Goal: Obtain resource: Download file/media

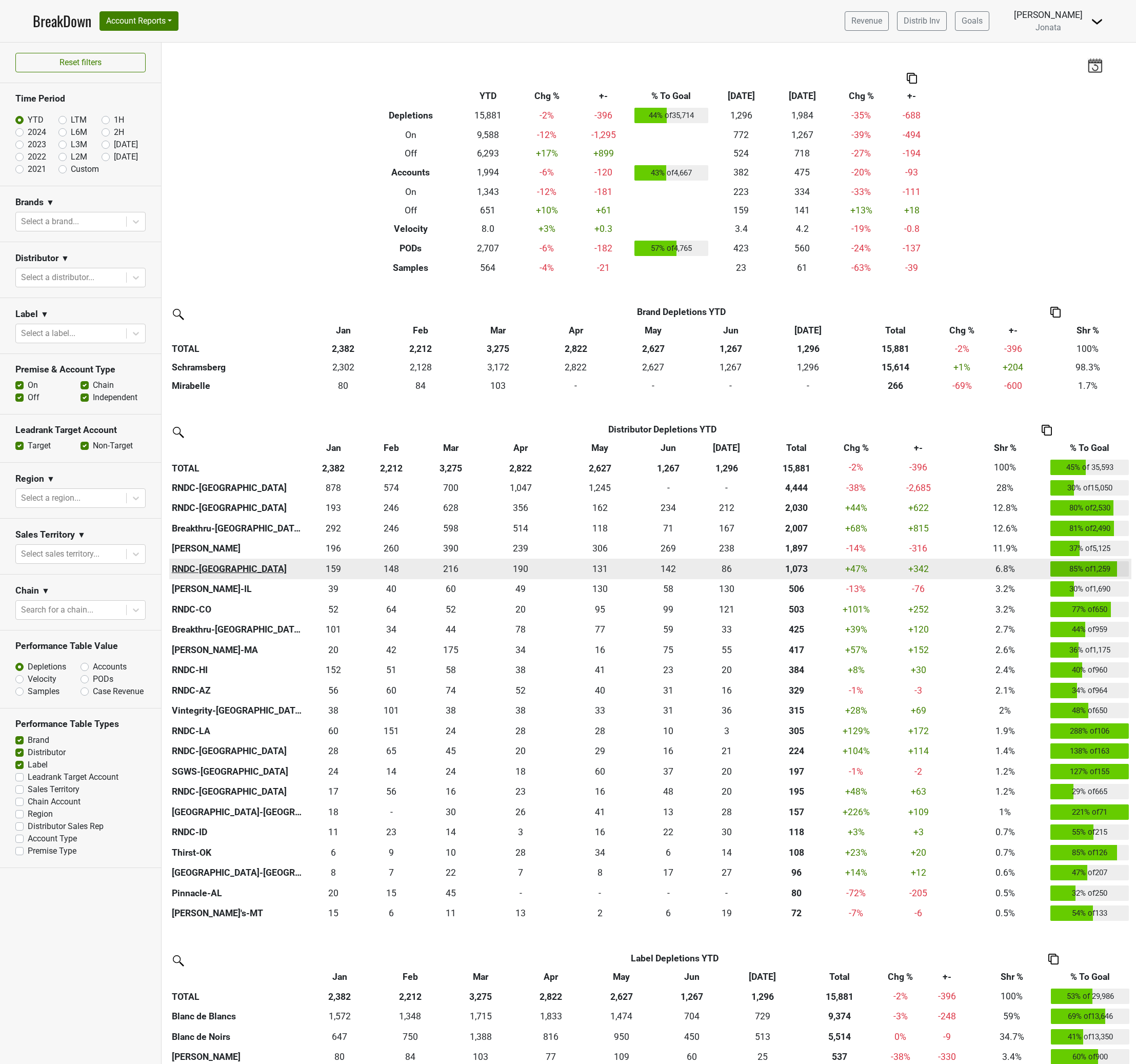
click at [198, 570] on th "RNDC-GA" at bounding box center [237, 569] width 135 height 20
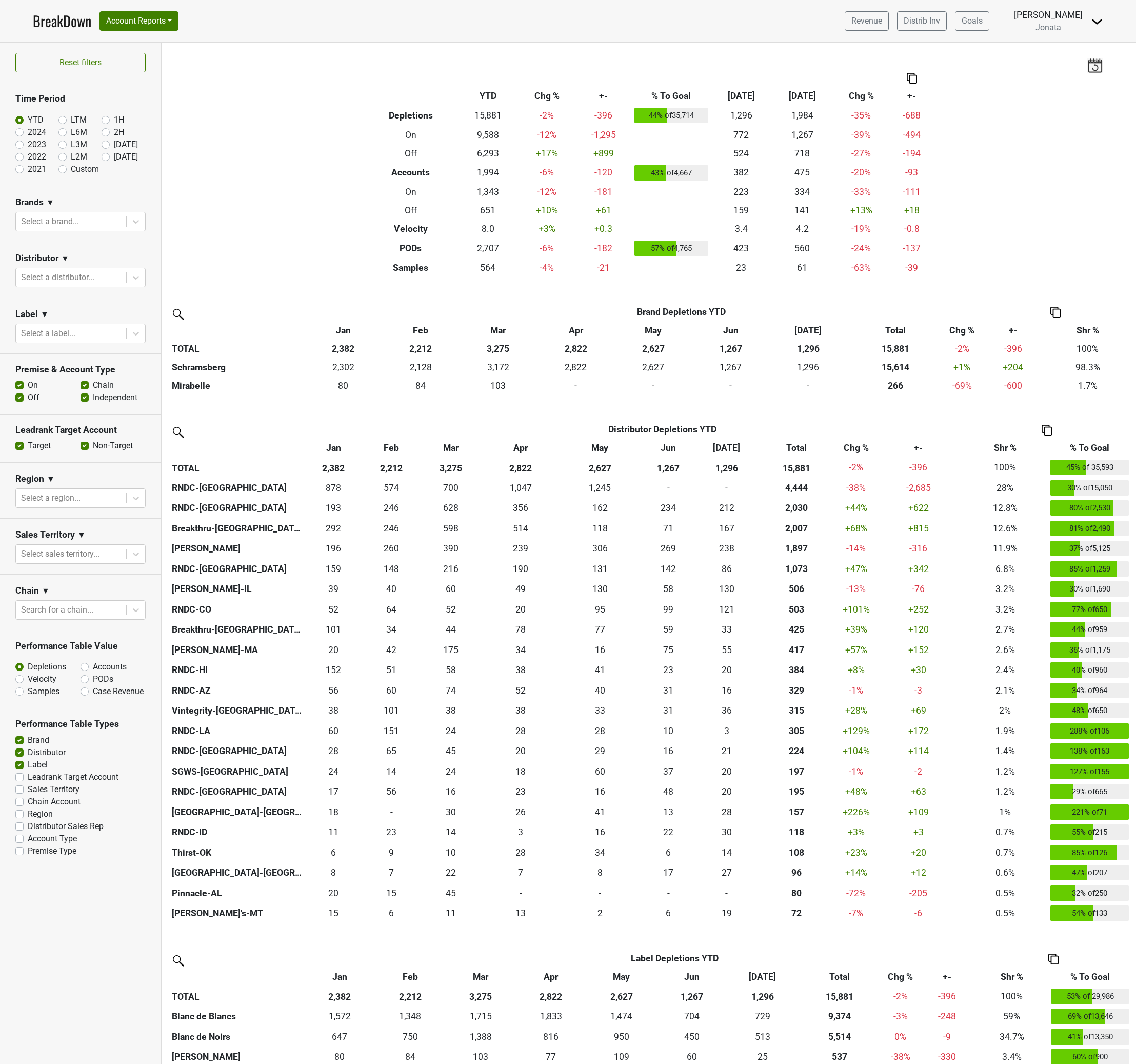
click at [1096, 23] on img at bounding box center [1097, 21] width 13 height 13
click at [1058, 76] on link "Logout" at bounding box center [1063, 74] width 81 height 16
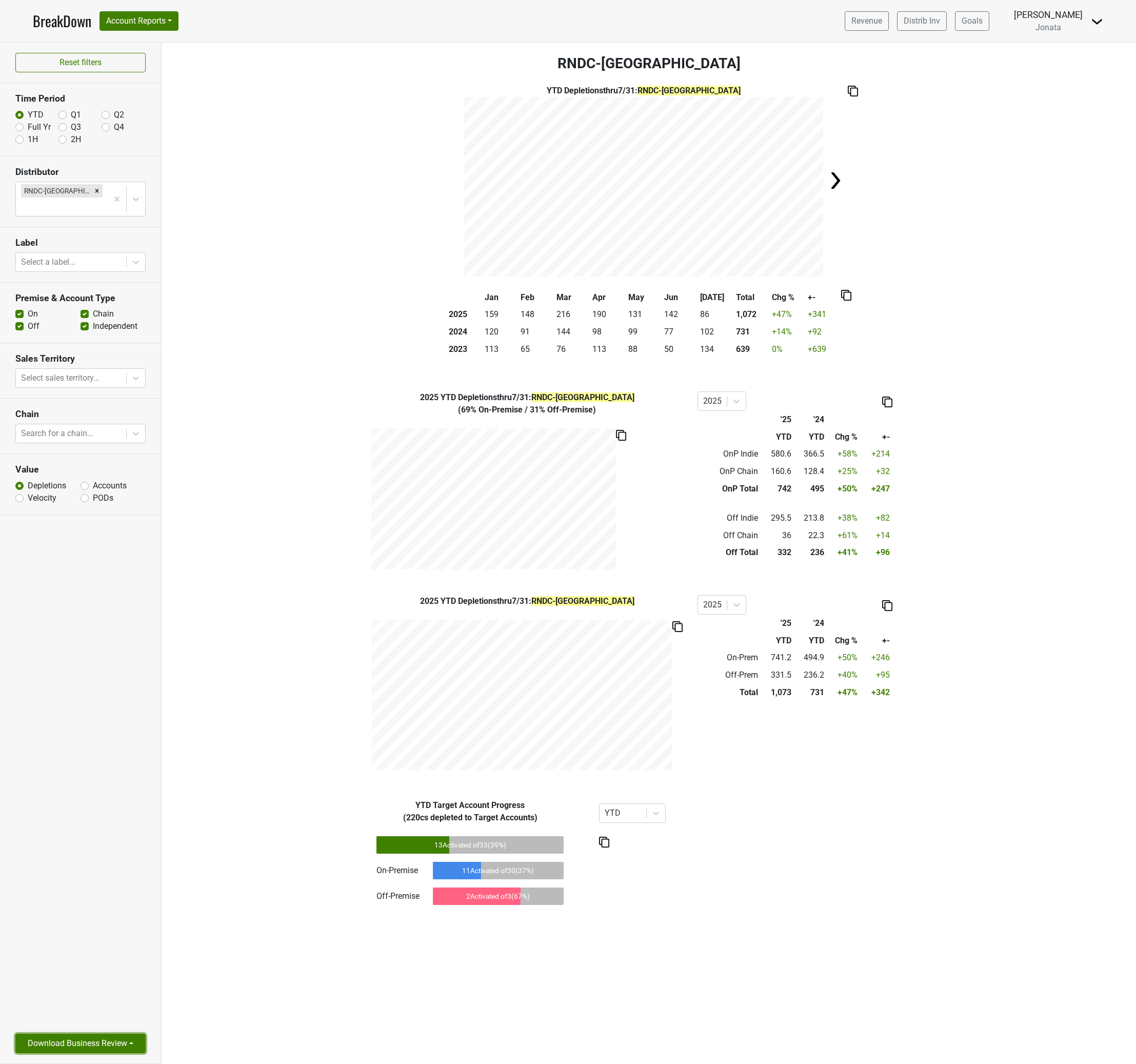
click at [87, 1048] on button "Download Business Review" at bounding box center [81, 1044] width 130 height 20
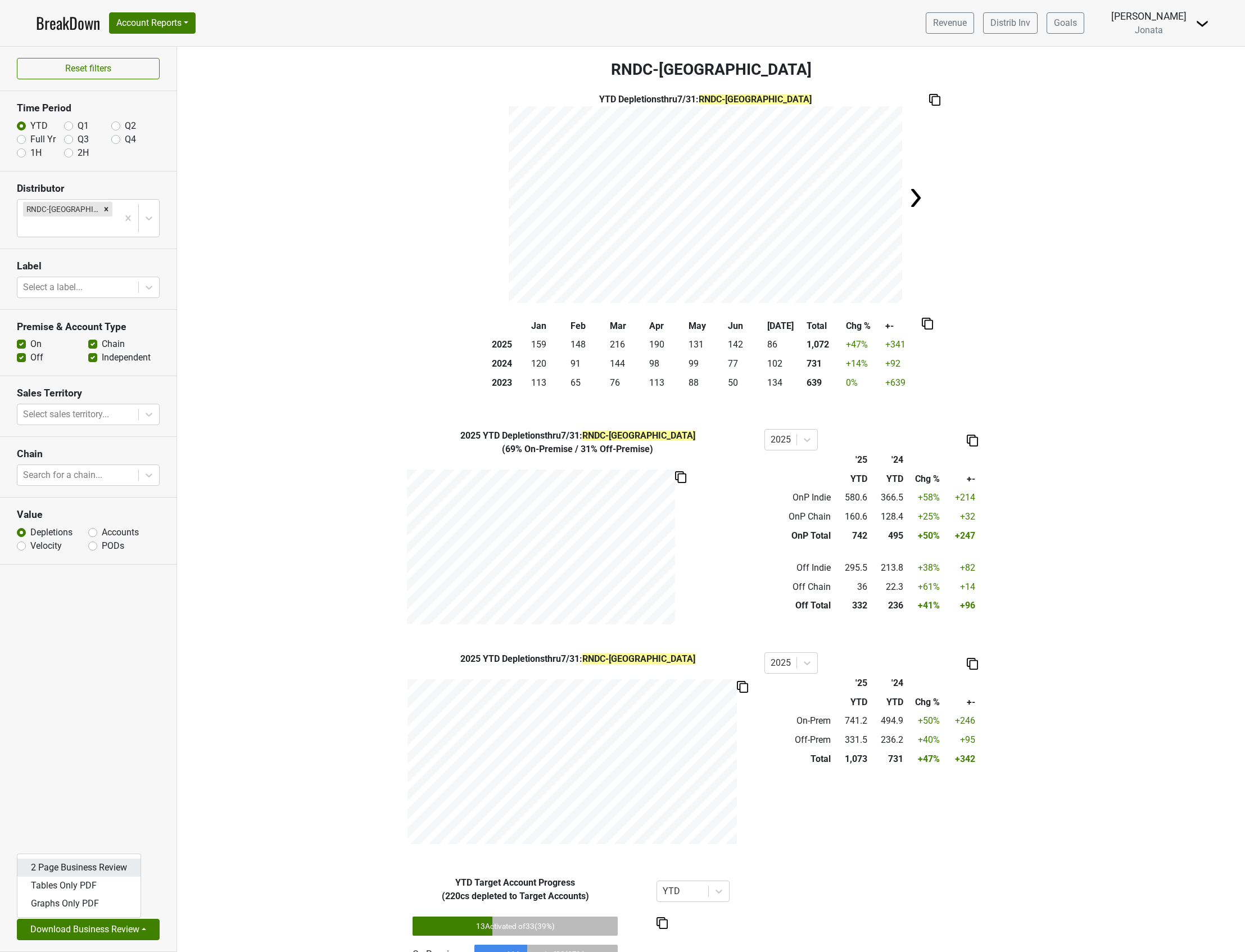
click at [101, 864] on link "2 Page Business Review" at bounding box center [79, 867] width 123 height 18
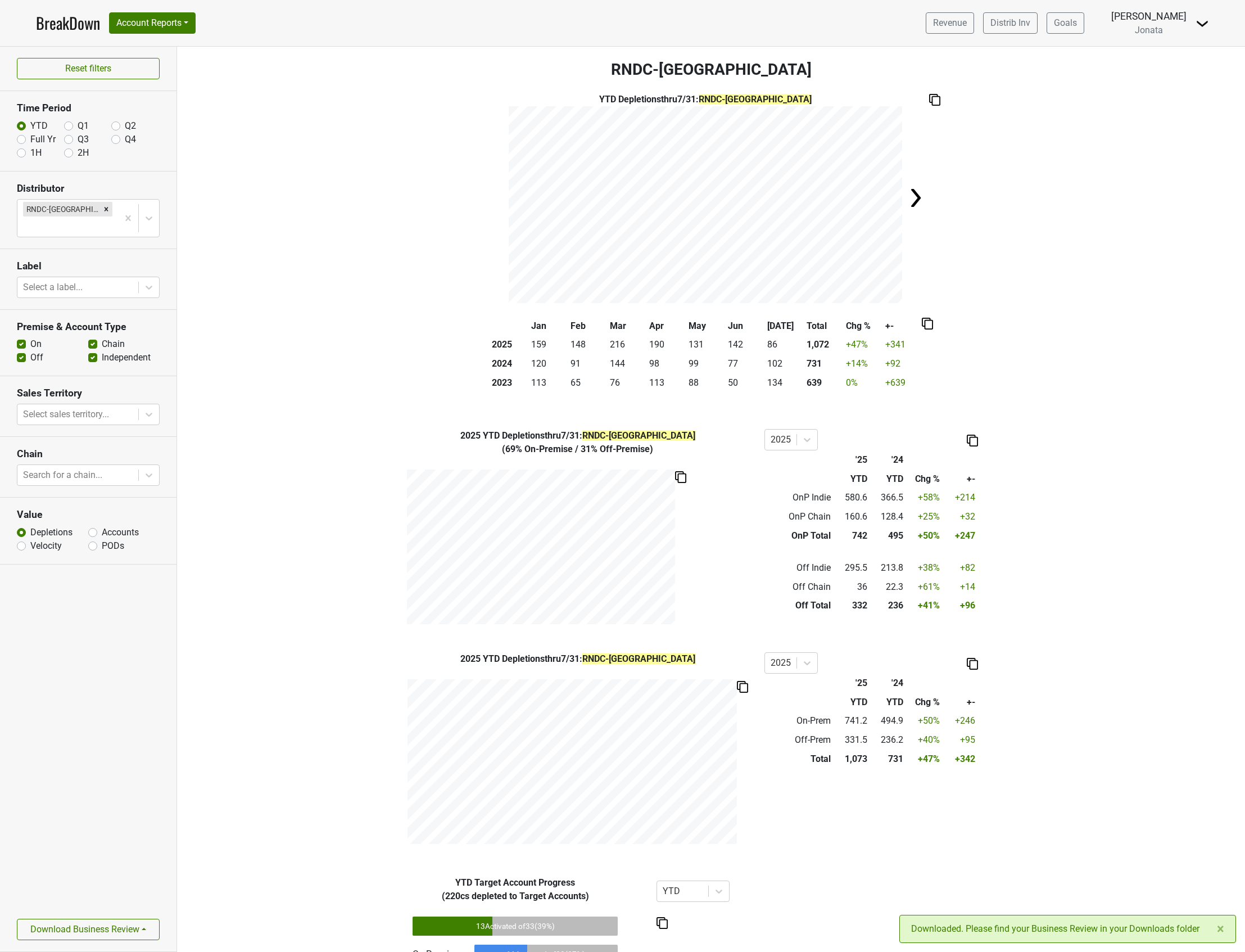
click at [321, 608] on div "2025 YTD Depletions thru 7/31 : RNDC-GA ( 69% On-Premise / 31% Off-Premise ) 20…" at bounding box center [711, 527] width 1068 height 195
click at [270, 648] on div "Filters RNDC-GA YTD Depletions thru 7/31 : RNDC-GA Jan Feb Mar Apr May Jun Jul …" at bounding box center [711, 499] width 1068 height 906
click at [302, 435] on div "2025 YTD Depletions thru 7/31 : RNDC-GA ( 69% On-Premise / 31% Off-Premise ) 20…" at bounding box center [711, 527] width 1068 height 195
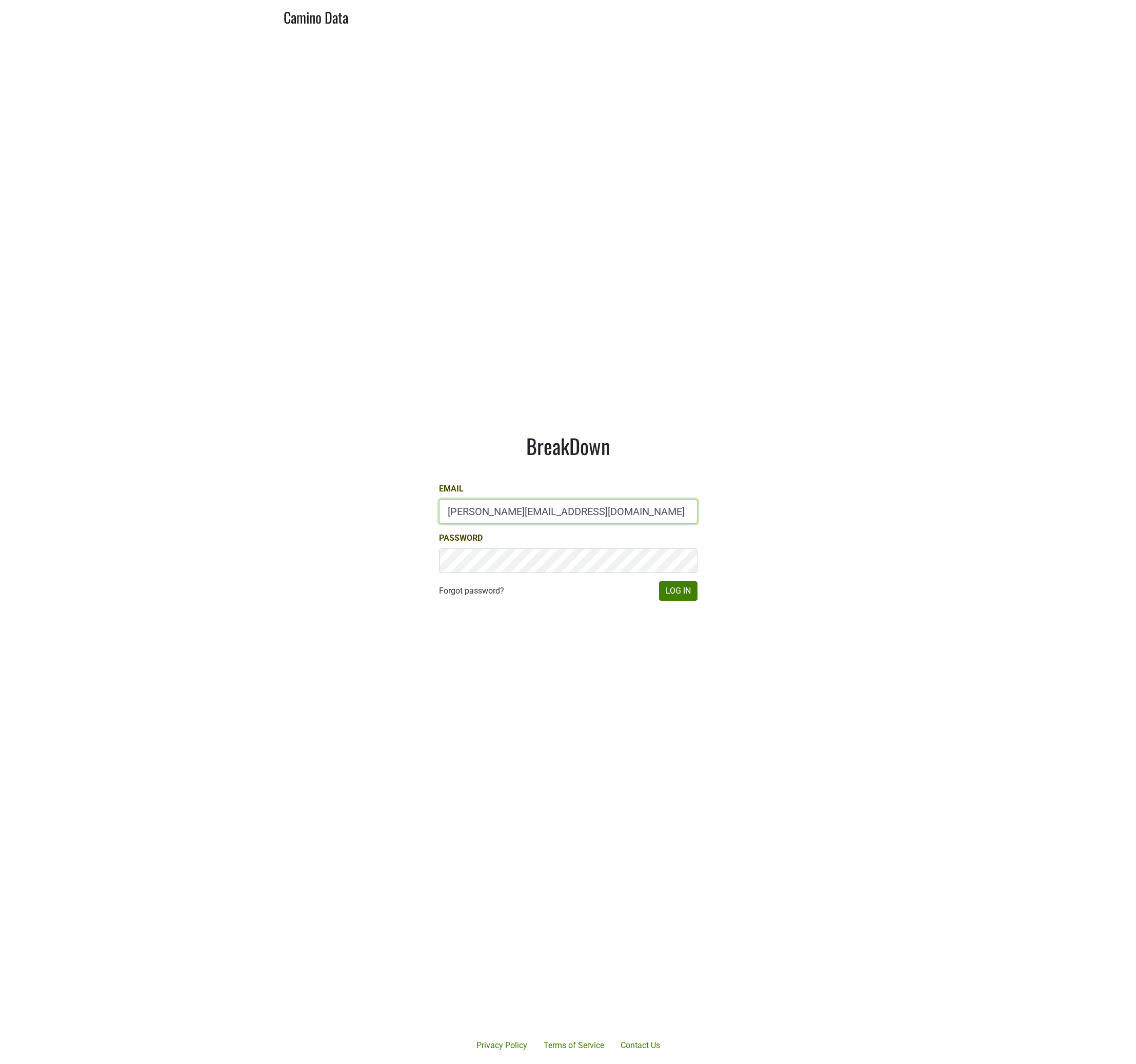
type input "Dave@caminodata.com"
click at [680, 595] on button "Log In" at bounding box center [678, 591] width 38 height 20
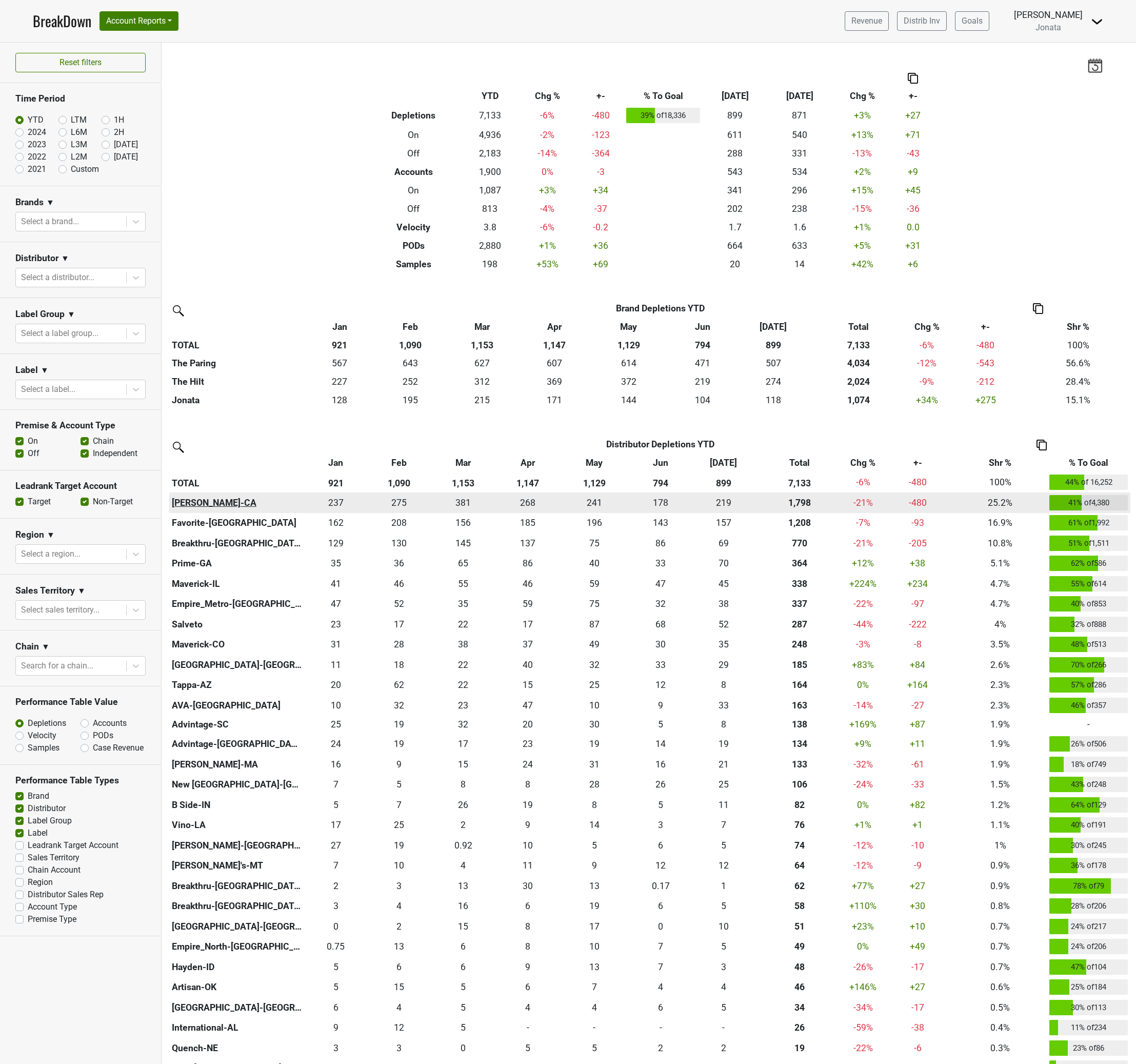
click at [214, 502] on th "Chambers-CA" at bounding box center [237, 503] width 136 height 20
click at [251, 134] on div "Filters Breakdown Type YTD Chg % +- % To Goal Jul ‘25 Jul ‘24 Chg % +- Depletio…" at bounding box center [649, 553] width 975 height 1022
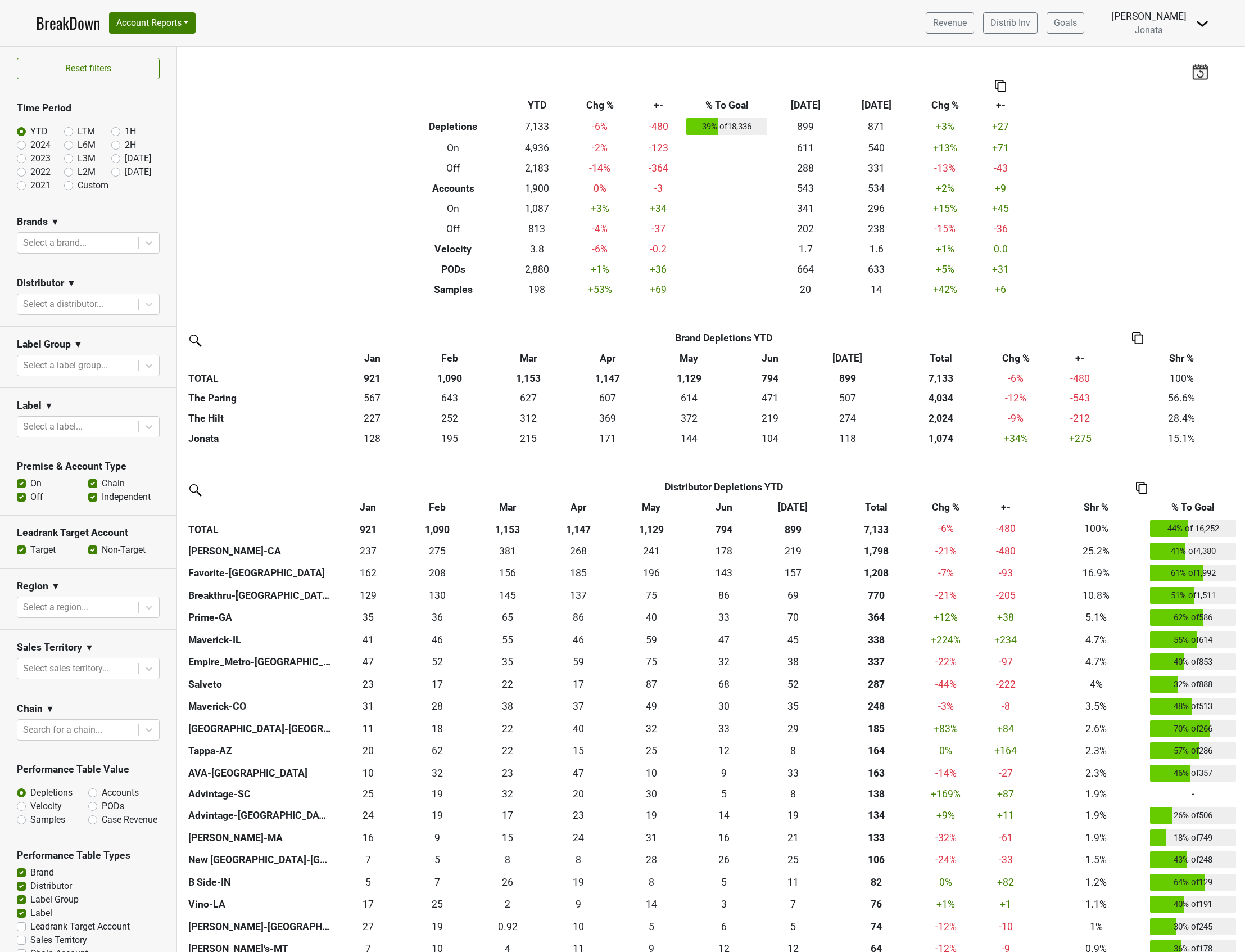
click at [321, 226] on div "Filters Breakdown Type YTD Chg % +- % To Goal Jul ‘25 Jul ‘24 Chg % +- Depletio…" at bounding box center [711, 499] width 1068 height 906
click at [316, 258] on div "Filters Breakdown Type YTD Chg % +- % To Goal Jul ‘25 Jul ‘24 Chg % +- Depletio…" at bounding box center [711, 499] width 1068 height 906
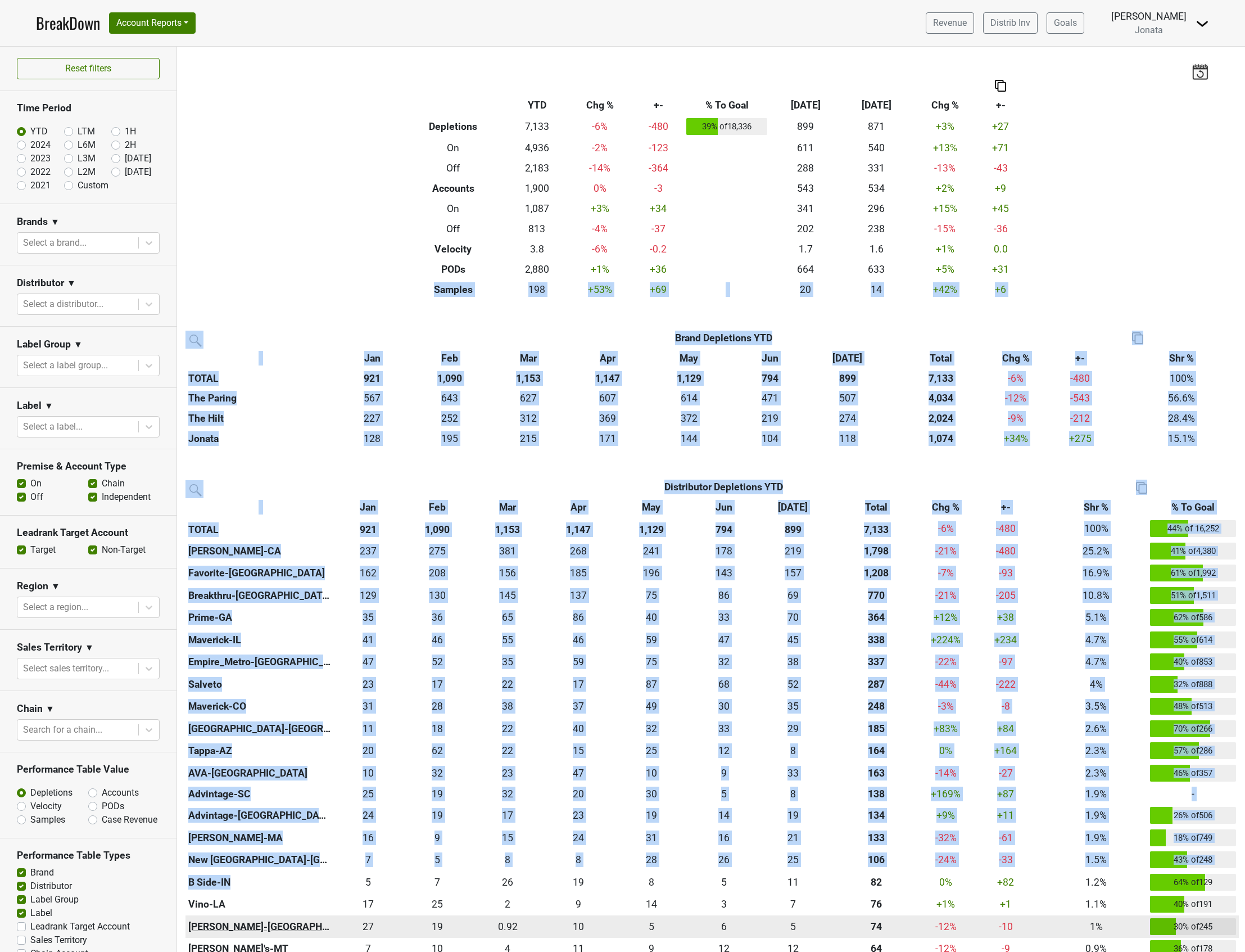
drag, startPoint x: 266, startPoint y: 283, endPoint x: 281, endPoint y: 925, distance: 642.2
click at [281, 925] on div "Filters Breakdown Type YTD Chg % +- % To Goal Jul ‘25 Jul ‘24 Chg % +- Depletio…" at bounding box center [711, 499] width 1068 height 906
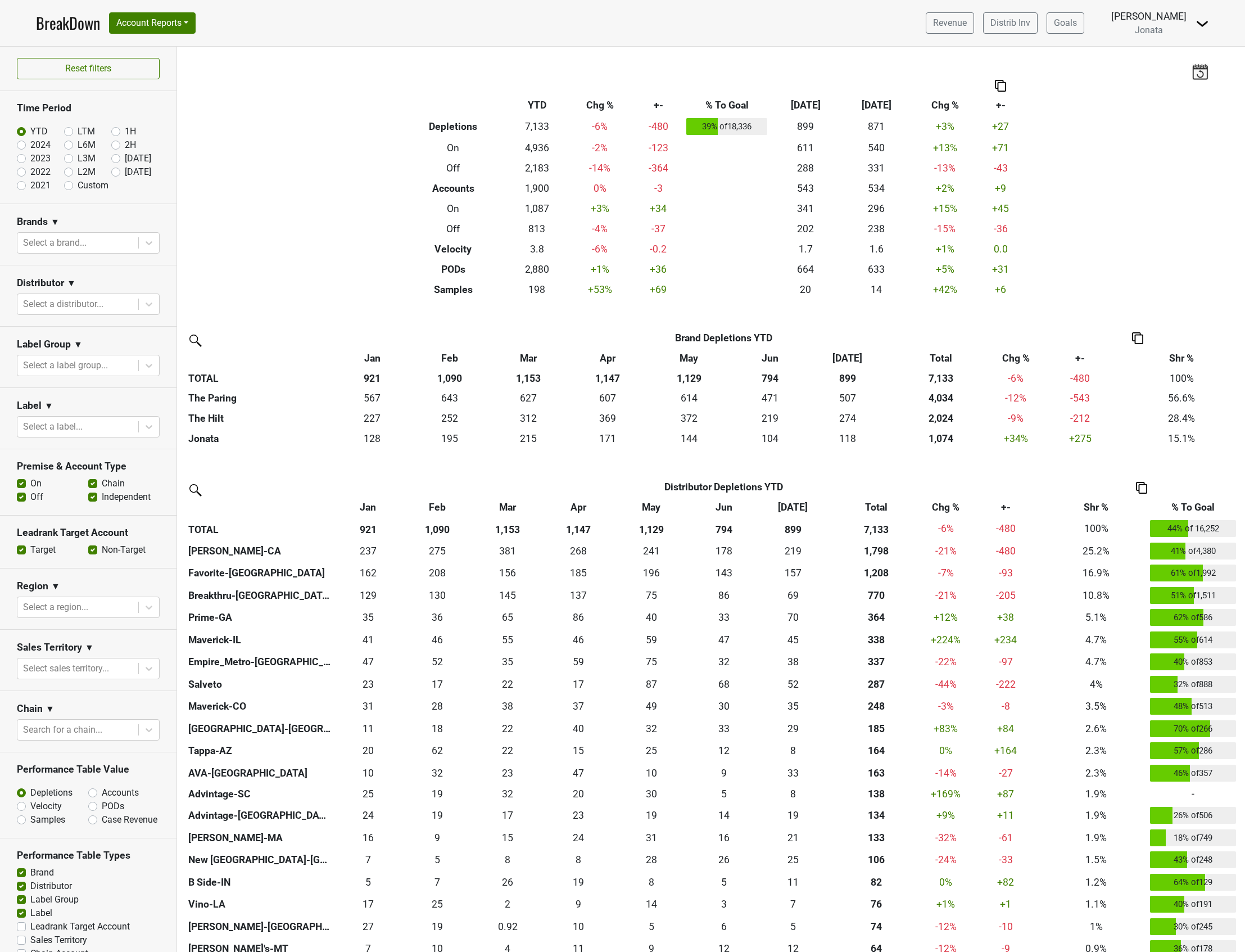
click at [252, 269] on div "Filters Breakdown Type YTD Chg % +- % To Goal Jul ‘25 Jul ‘24 Chg % +- Depletio…" at bounding box center [711, 499] width 1068 height 906
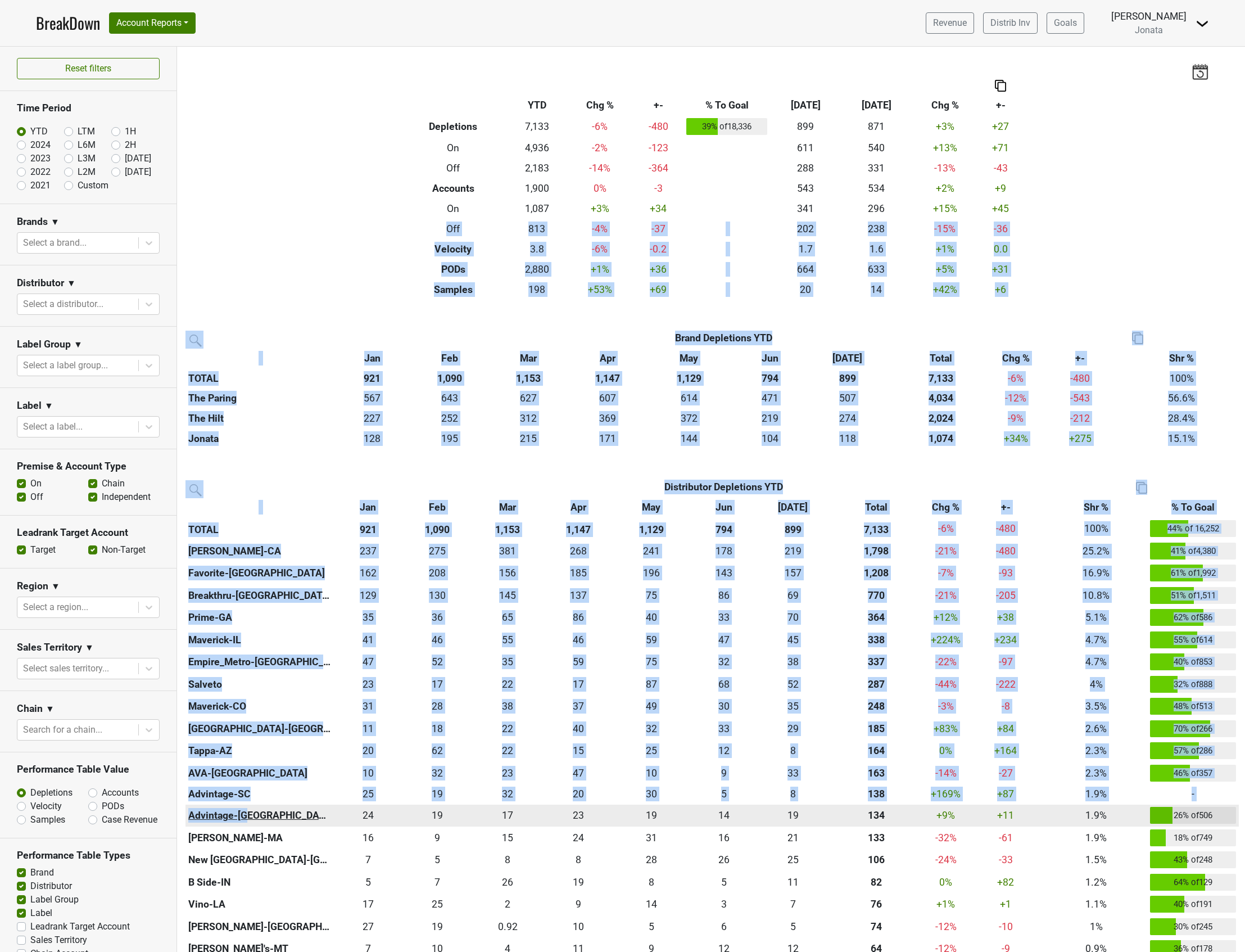
drag, startPoint x: 300, startPoint y: 236, endPoint x: 300, endPoint y: 818, distance: 582.0
click at [300, 818] on div "Filters Breakdown Type YTD Chg % +- % To Goal Jul ‘25 Jul ‘24 Chg % +- Depletio…" at bounding box center [711, 499] width 1068 height 906
click at [279, 317] on div "Filters Breakdown Type YTD Chg % +- % To Goal Jul ‘25 Jul ‘24 Chg % +- Depletio…" at bounding box center [711, 499] width 1068 height 906
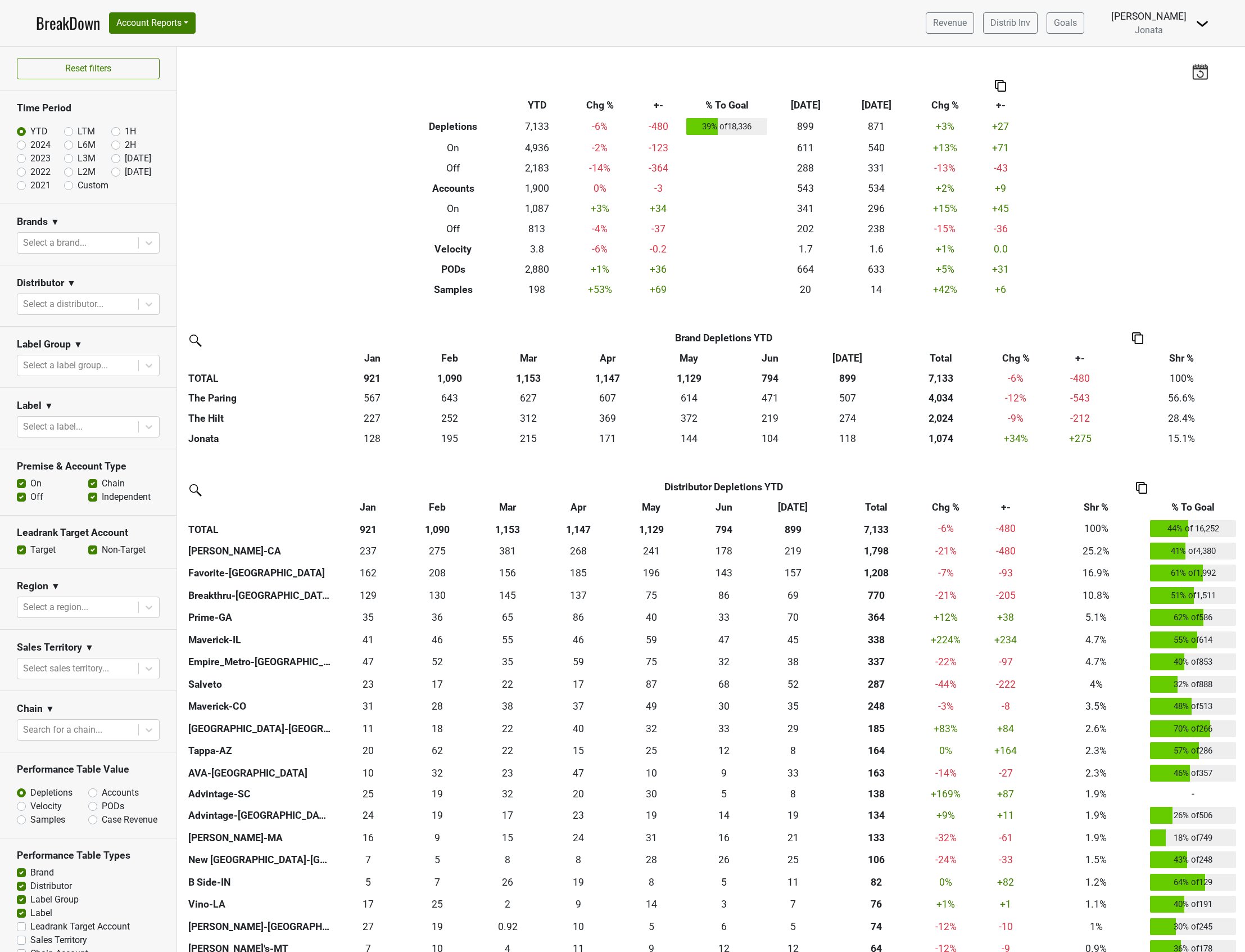
click at [256, 238] on div "Filters Breakdown Type YTD Chg % +- % To Goal Jul ‘25 Jul ‘24 Chg % +- Depletio…" at bounding box center [711, 499] width 1068 height 906
click at [311, 252] on div "Filters Breakdown Type YTD Chg % +- % To Goal Jul ‘25 Jul ‘24 Chg % +- Depletio…" at bounding box center [711, 499] width 1068 height 906
click at [313, 265] on div "Filters Breakdown Type YTD Chg % +- % To Goal Jul ‘25 Jul ‘24 Chg % +- Depletio…" at bounding box center [711, 499] width 1068 height 906
click at [317, 256] on div "Filters Breakdown Type YTD Chg % +- % To Goal Jul ‘25 Jul ‘24 Chg % +- Depletio…" at bounding box center [711, 499] width 1068 height 906
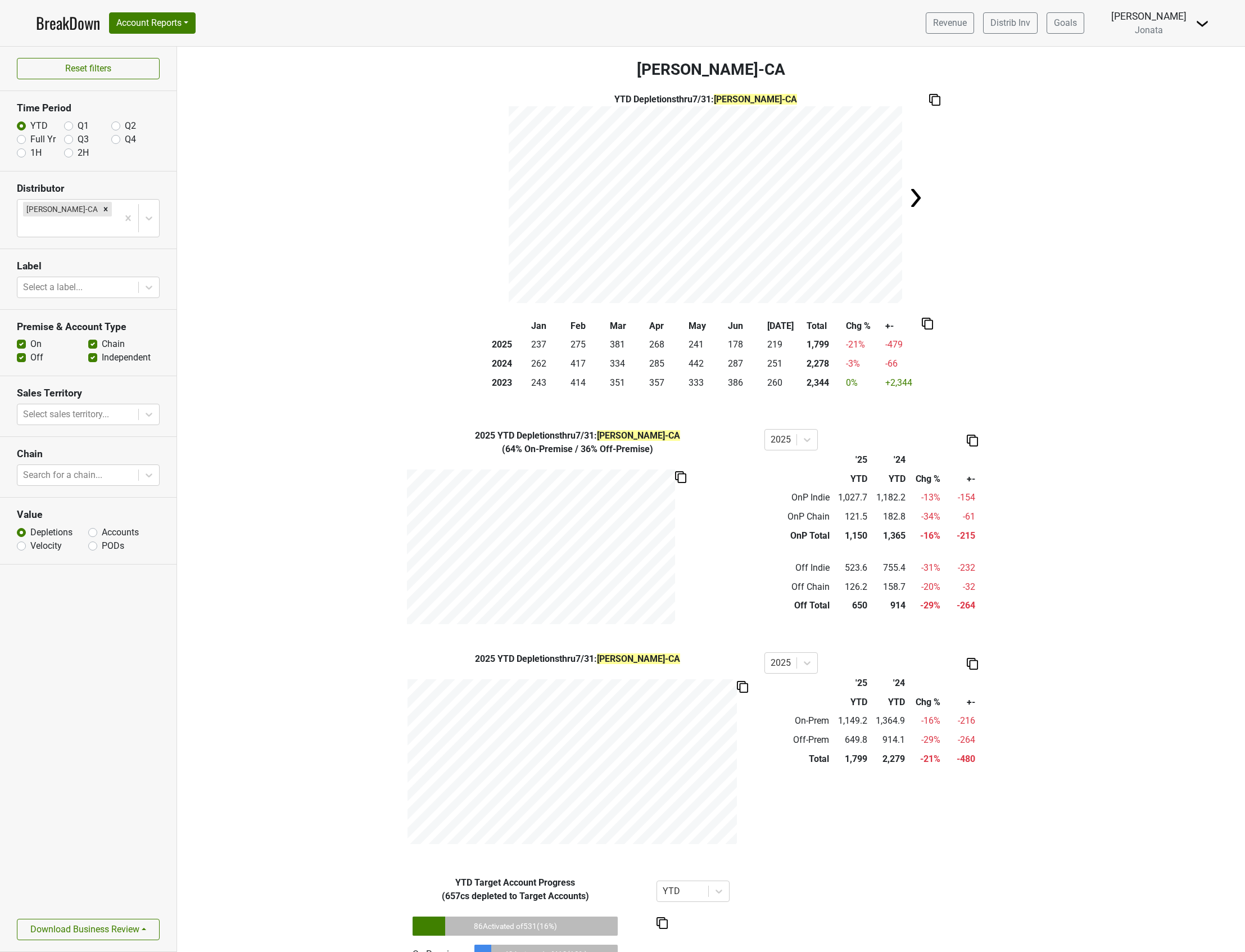
click at [275, 523] on div "2025 YTD Depletions thru 7/31 : [PERSON_NAME]-[GEOGRAPHIC_DATA] ( 64% On-Premis…" at bounding box center [711, 527] width 1068 height 195
click at [127, 931] on button "Download Business Review" at bounding box center [88, 929] width 143 height 22
click at [113, 872] on link "2 Page Business Review" at bounding box center [79, 867] width 123 height 18
click at [264, 648] on div "Filters [PERSON_NAME]-CA YTD Depletions thru 7/31 : [PERSON_NAME]-[GEOGRAPHIC_D…" at bounding box center [711, 499] width 1068 height 906
click at [293, 538] on div "2025 YTD Depletions thru 7/31 : [PERSON_NAME]-[GEOGRAPHIC_DATA] ( 64% On-Premis…" at bounding box center [711, 527] width 1068 height 195
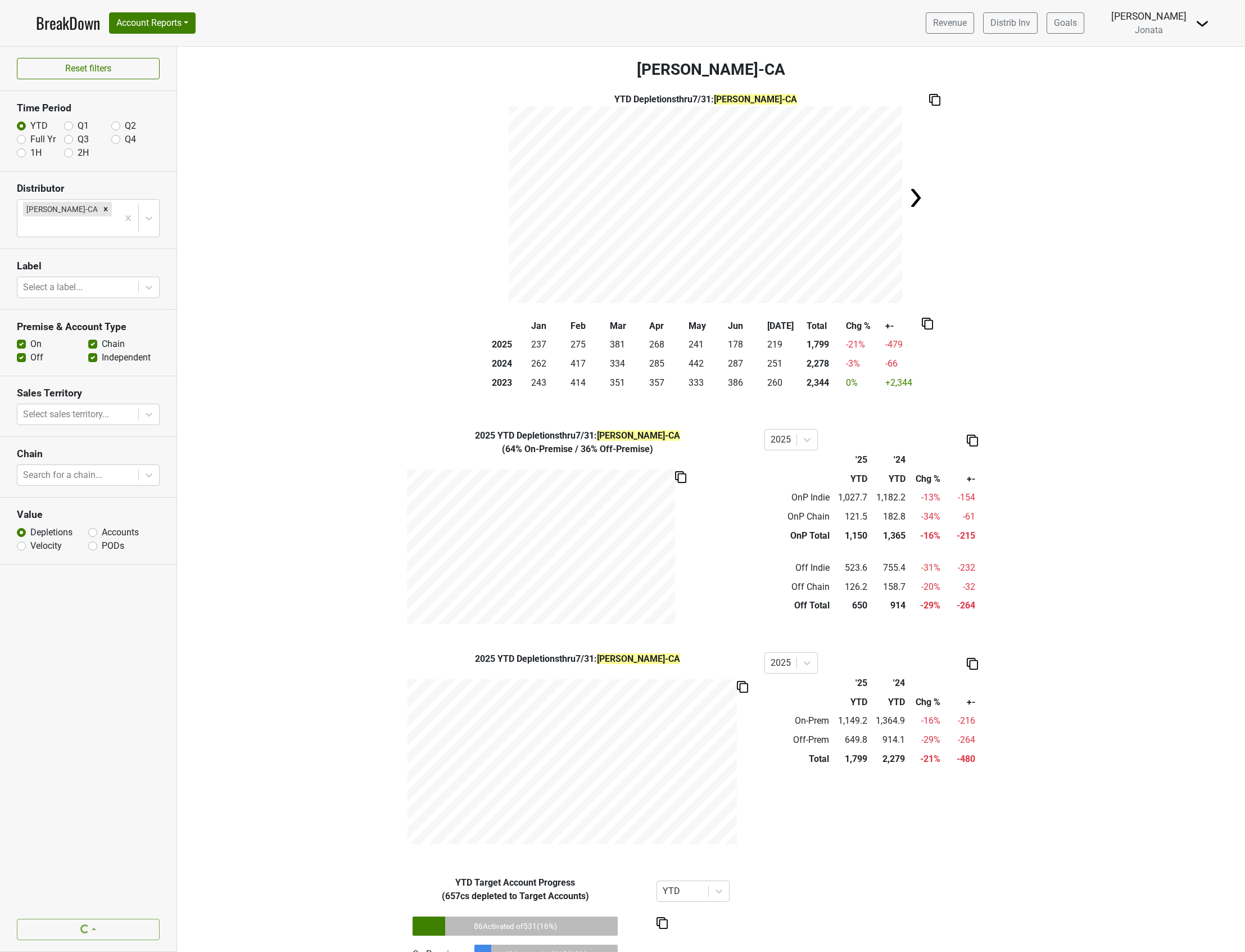
click at [293, 548] on div "2025 YTD Depletions thru 7/31 : [PERSON_NAME]-[GEOGRAPHIC_DATA] ( 64% On-Premis…" at bounding box center [711, 527] width 1068 height 195
click at [258, 704] on div "2025 YTD Depletions thru 7/31 : [PERSON_NAME]-CA 2025 '25 '24 YTD YTD Chg % +- …" at bounding box center [711, 750] width 1068 height 196
click at [311, 496] on div "2025 YTD Depletions thru 7/31 : [PERSON_NAME]-[GEOGRAPHIC_DATA] ( 64% On-Premis…" at bounding box center [711, 527] width 1068 height 195
click at [343, 309] on div "Filters [PERSON_NAME]-CA YTD Depletions thru 7/31 : [PERSON_NAME]-[GEOGRAPHIC_D…" at bounding box center [711, 499] width 1068 height 906
click at [290, 537] on div "2025 YTD Depletions thru 7/31 : [PERSON_NAME]-[GEOGRAPHIC_DATA] ( 64% On-Premis…" at bounding box center [711, 527] width 1068 height 195
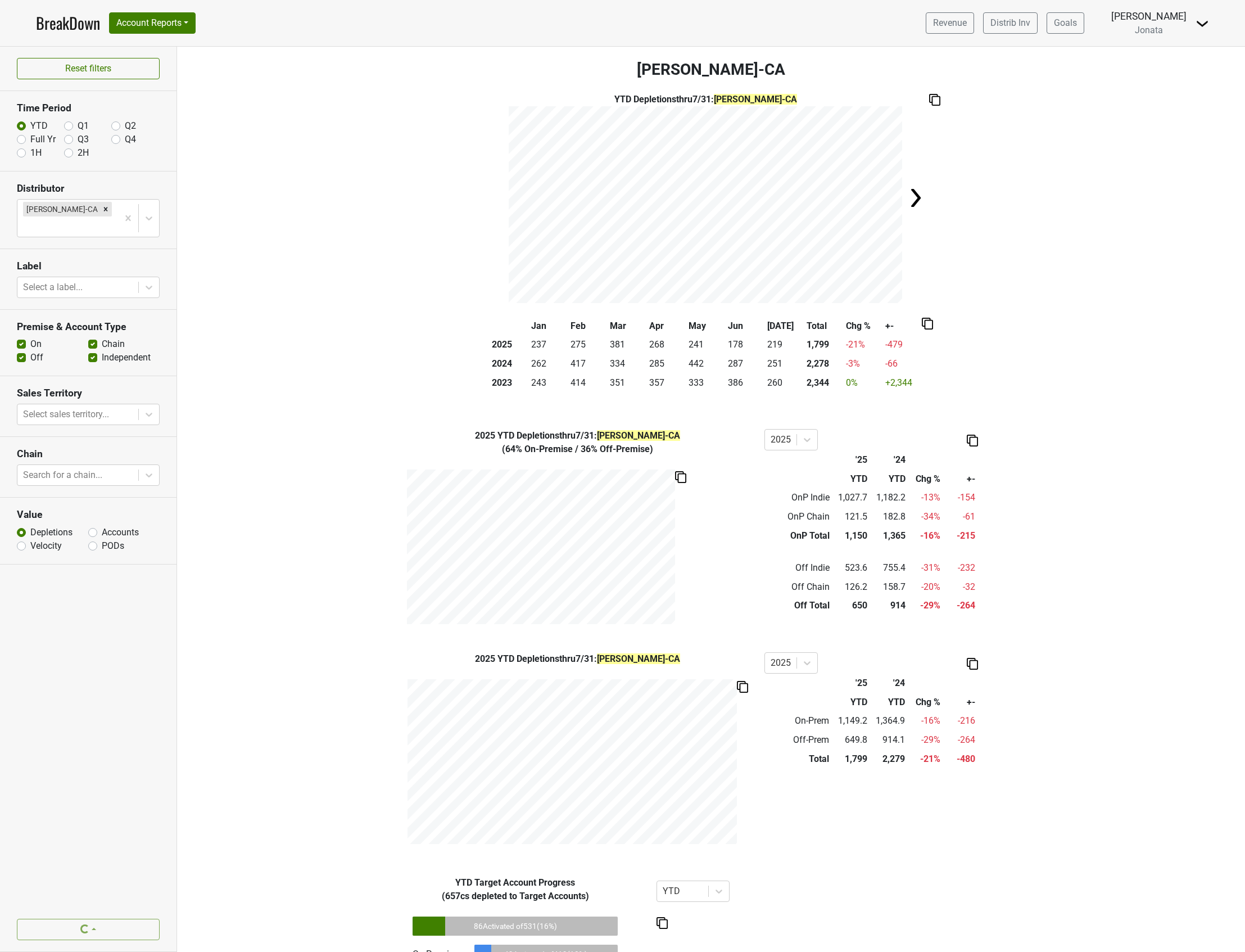
click at [283, 504] on div "2025 YTD Depletions thru 7/31 : [PERSON_NAME]-[GEOGRAPHIC_DATA] ( 64% On-Premis…" at bounding box center [711, 527] width 1068 height 195
click at [283, 502] on div "2025 YTD Depletions thru 7/31 : [PERSON_NAME]-[GEOGRAPHIC_DATA] ( 64% On-Premis…" at bounding box center [711, 527] width 1068 height 195
click at [282, 489] on div "2025 YTD Depletions thru 7/31 : [PERSON_NAME]-[GEOGRAPHIC_DATA] ( 64% On-Premis…" at bounding box center [711, 527] width 1068 height 195
click at [299, 473] on div "2025 YTD Depletions thru 7/31 : [PERSON_NAME]-[GEOGRAPHIC_DATA] ( 64% On-Premis…" at bounding box center [711, 527] width 1068 height 195
click at [295, 493] on div "2025 YTD Depletions thru 7/31 : [PERSON_NAME]-[GEOGRAPHIC_DATA] ( 64% On-Premis…" at bounding box center [711, 527] width 1068 height 195
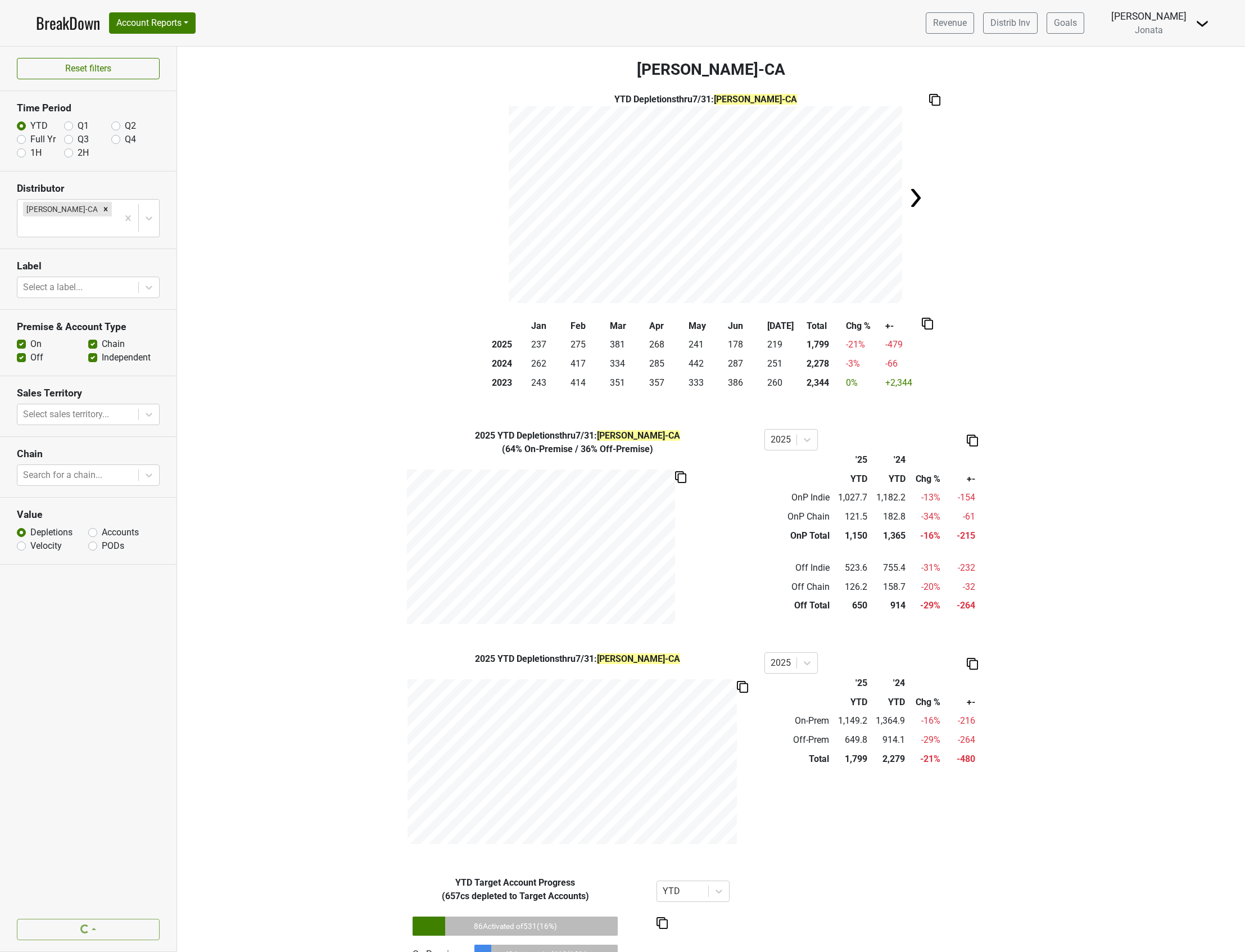
click at [294, 529] on div "2025 YTD Depletions thru 7/31 : [PERSON_NAME]-[GEOGRAPHIC_DATA] ( 64% On-Premis…" at bounding box center [711, 527] width 1068 height 195
click at [296, 498] on div "2025 YTD Depletions thru 7/31 : [PERSON_NAME]-[GEOGRAPHIC_DATA] ( 64% On-Premis…" at bounding box center [711, 527] width 1068 height 195
click at [300, 472] on div "2025 YTD Depletions thru 7/31 : [PERSON_NAME]-[GEOGRAPHIC_DATA] ( 64% On-Premis…" at bounding box center [711, 527] width 1068 height 195
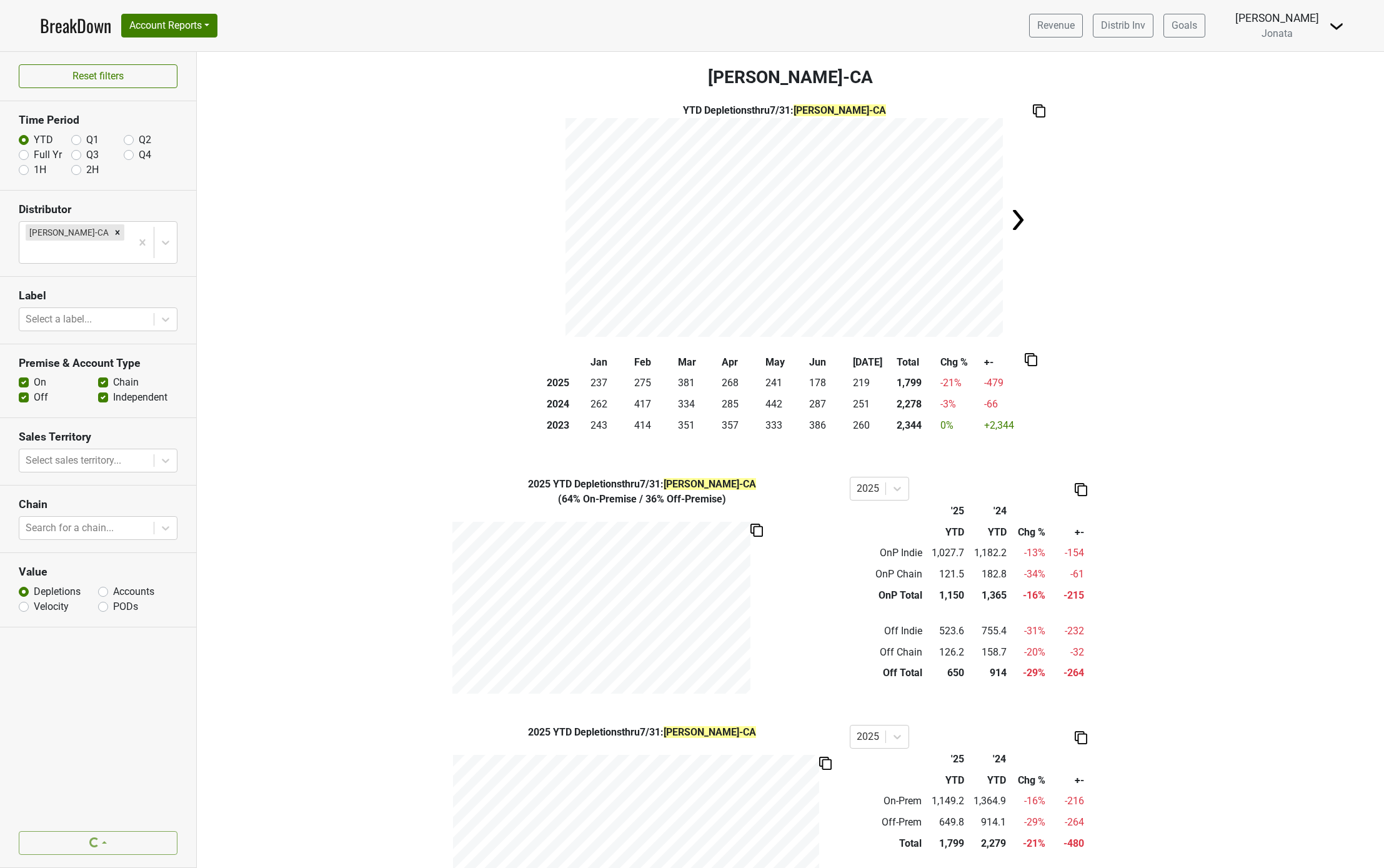
click at [332, 513] on div "2025 YTD Depletions thru 7/31 : [PERSON_NAME]-[GEOGRAPHIC_DATA] ( 64% On-Premis…" at bounding box center [791, 585] width 1188 height 217
click at [336, 516] on div "2025 YTD Depletions thru 7/31 : [PERSON_NAME]-[GEOGRAPHIC_DATA] ( 64% On-Premis…" at bounding box center [791, 585] width 1188 height 217
click at [336, 532] on div "2025 YTD Depletions thru 7/31 : [PERSON_NAME]-[GEOGRAPHIC_DATA] ( 64% On-Premis…" at bounding box center [791, 585] width 1188 height 217
click at [330, 508] on div "2025 YTD Depletions thru 7/31 : [PERSON_NAME]-[GEOGRAPHIC_DATA] ( 64% On-Premis…" at bounding box center [791, 585] width 1188 height 217
click at [339, 478] on div "2025 YTD Depletions thru 7/31 : [PERSON_NAME]-[GEOGRAPHIC_DATA] ( 64% On-Premis…" at bounding box center [791, 585] width 1188 height 217
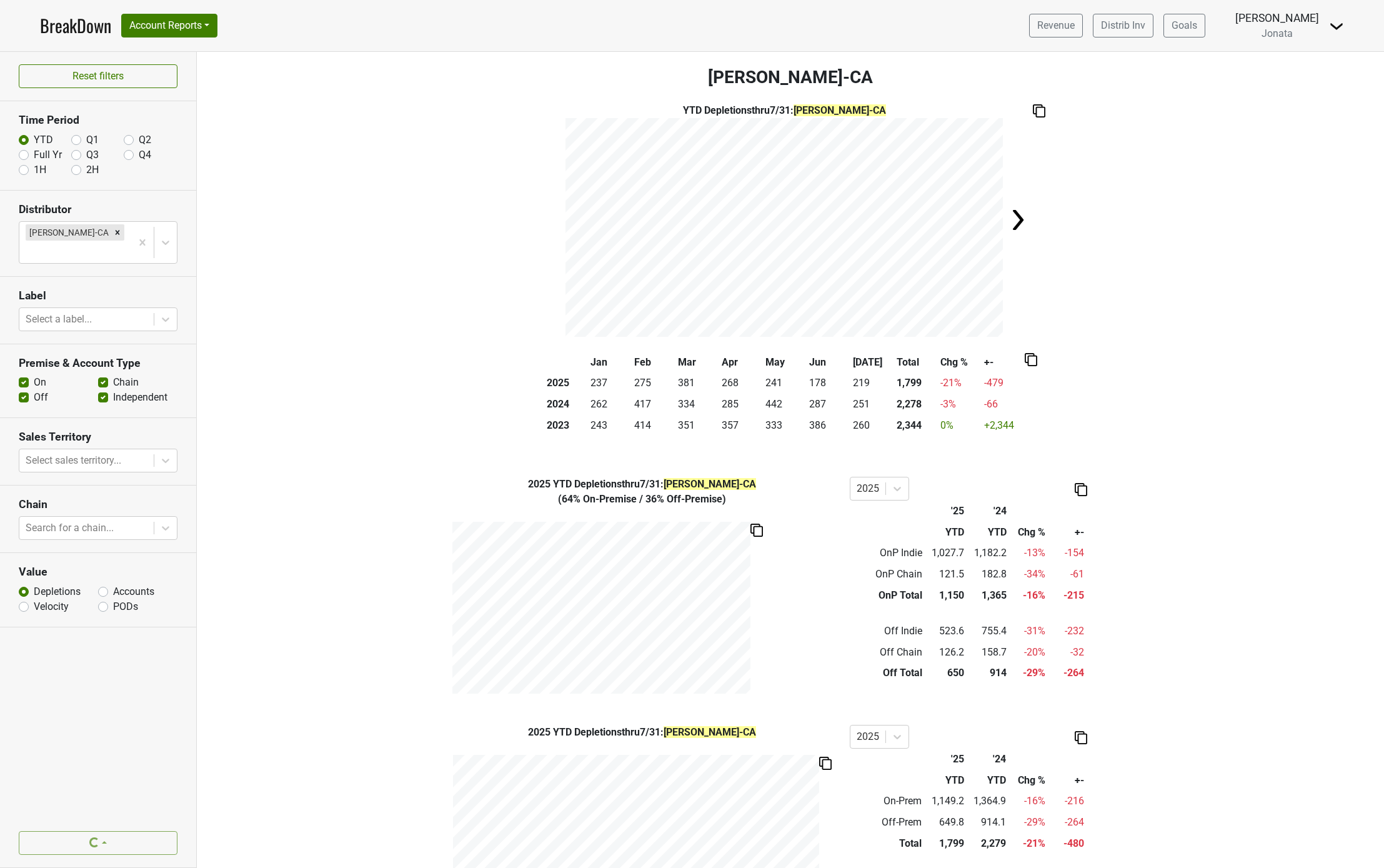
click at [321, 344] on div "Filters [PERSON_NAME]-CA YTD Depletions thru 7/31 : [PERSON_NAME]-[GEOGRAPHIC_D…" at bounding box center [791, 459] width 1188 height 816
click at [319, 553] on div "2025 YTD Depletions thru 7/31 : [PERSON_NAME]-[GEOGRAPHIC_DATA] ( 64% On-Premis…" at bounding box center [791, 585] width 1188 height 217
click at [324, 495] on div "2025 YTD Depletions thru 7/31 : [PERSON_NAME]-[GEOGRAPHIC_DATA] ( 64% On-Premis…" at bounding box center [791, 585] width 1188 height 217
click at [330, 473] on div "Filters [PERSON_NAME]-CA YTD Depletions thru 7/31 : [PERSON_NAME]-[GEOGRAPHIC_D…" at bounding box center [791, 459] width 1188 height 816
